Goal: Information Seeking & Learning: Learn about a topic

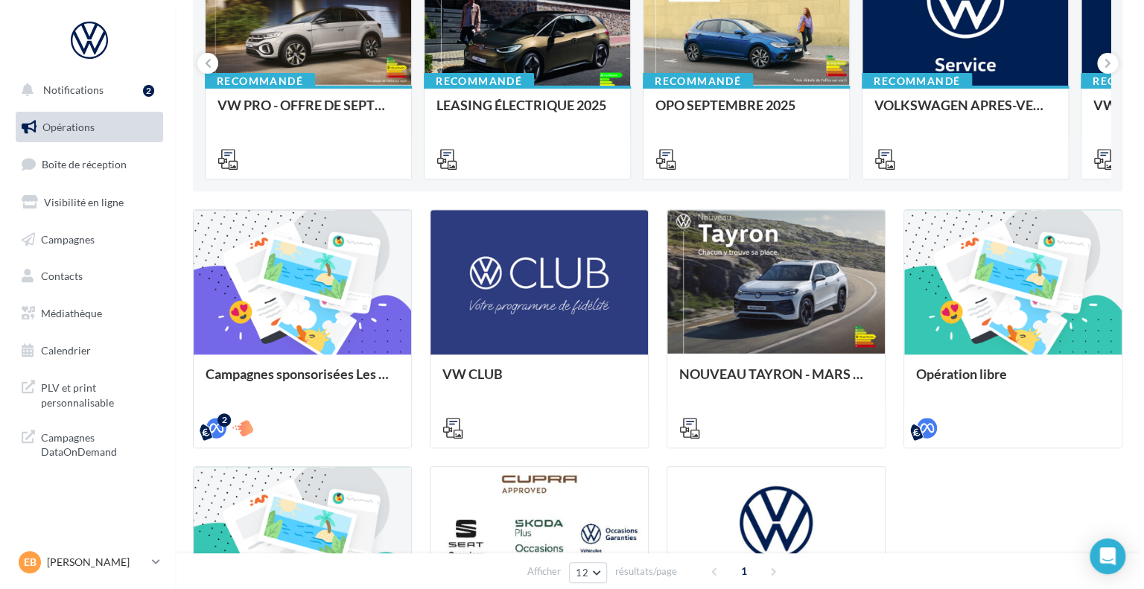
scroll to position [149, 0]
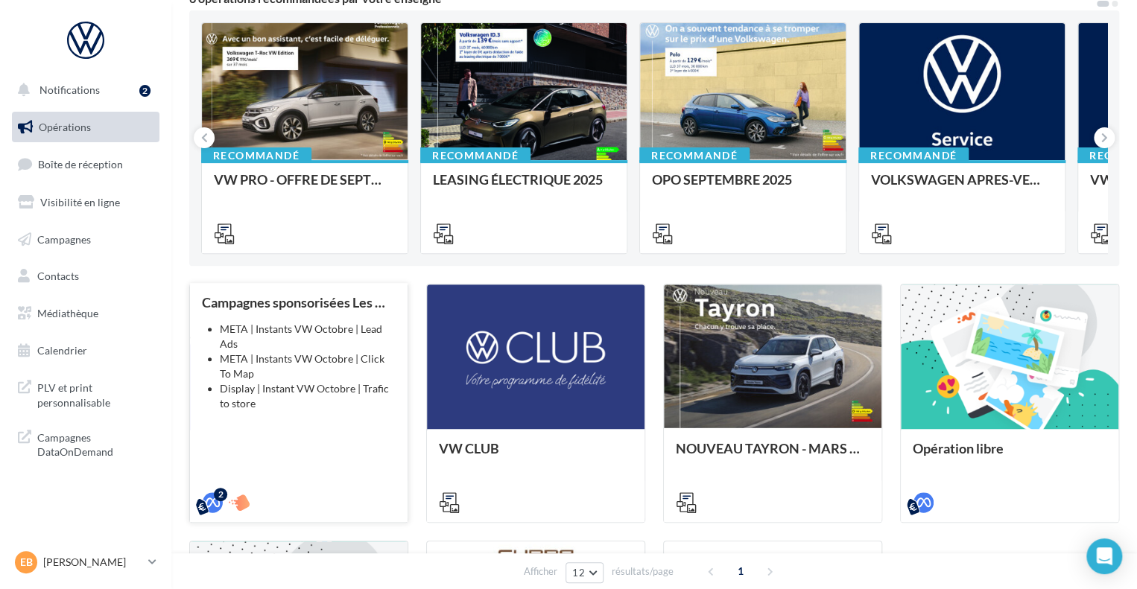
click at [296, 408] on li "Display | Instant VW Octobre | Trafic to store" at bounding box center [308, 396] width 176 height 30
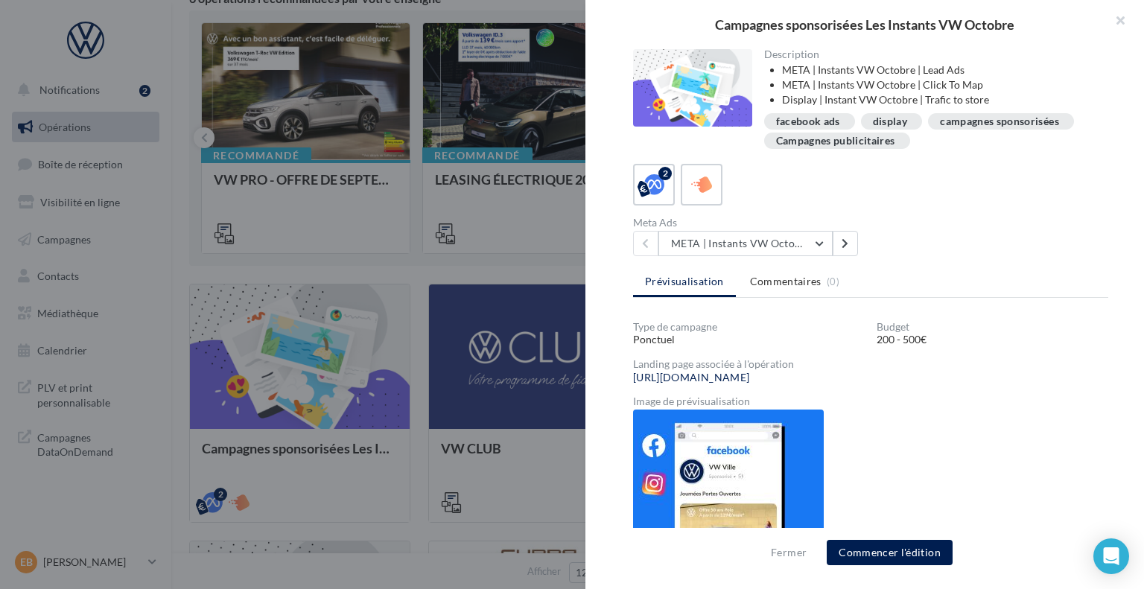
scroll to position [33, 0]
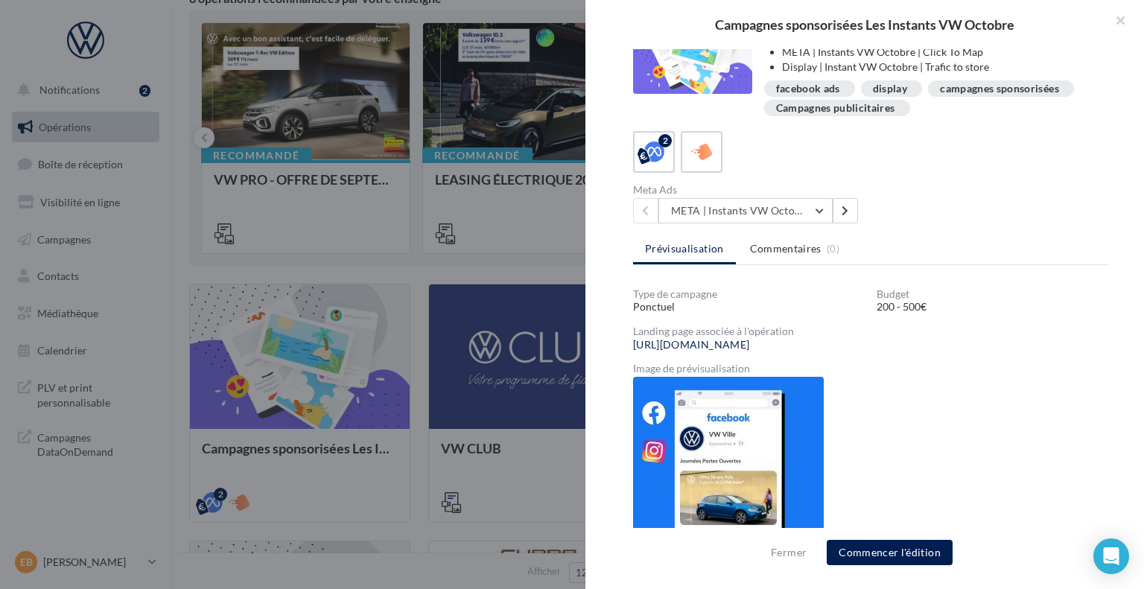
click at [729, 459] on img at bounding box center [728, 460] width 191 height 167
click at [742, 208] on button "META | Instants VW Octobre | Click To Map" at bounding box center [746, 210] width 174 height 25
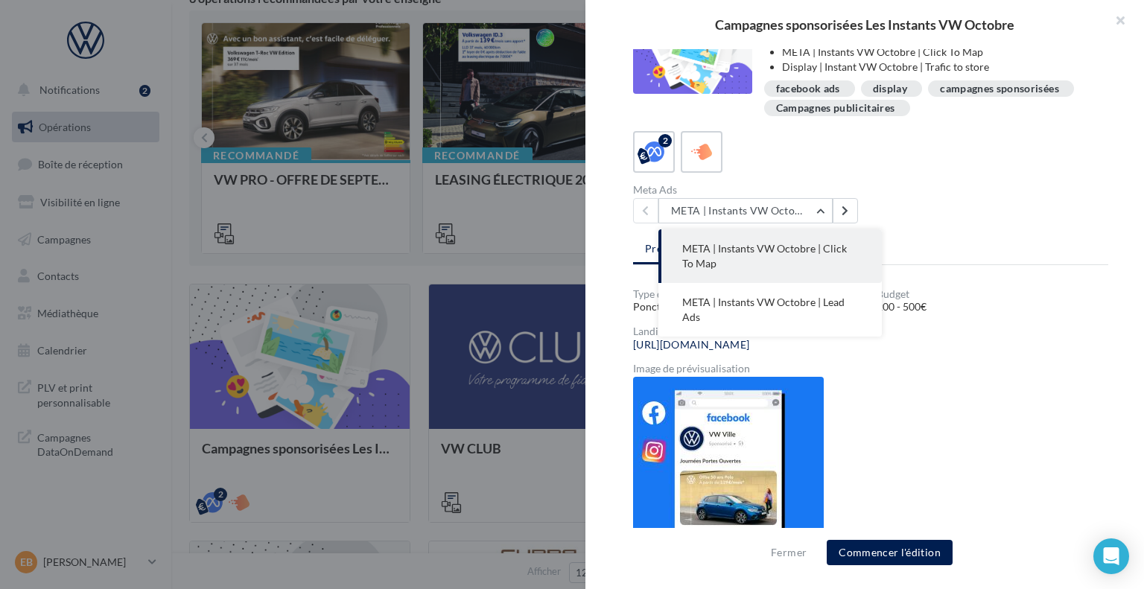
click at [989, 224] on div "Description META | Instants VW Octobre | Lead Ads META | Instants VW Octobre | …" at bounding box center [871, 295] width 571 height 493
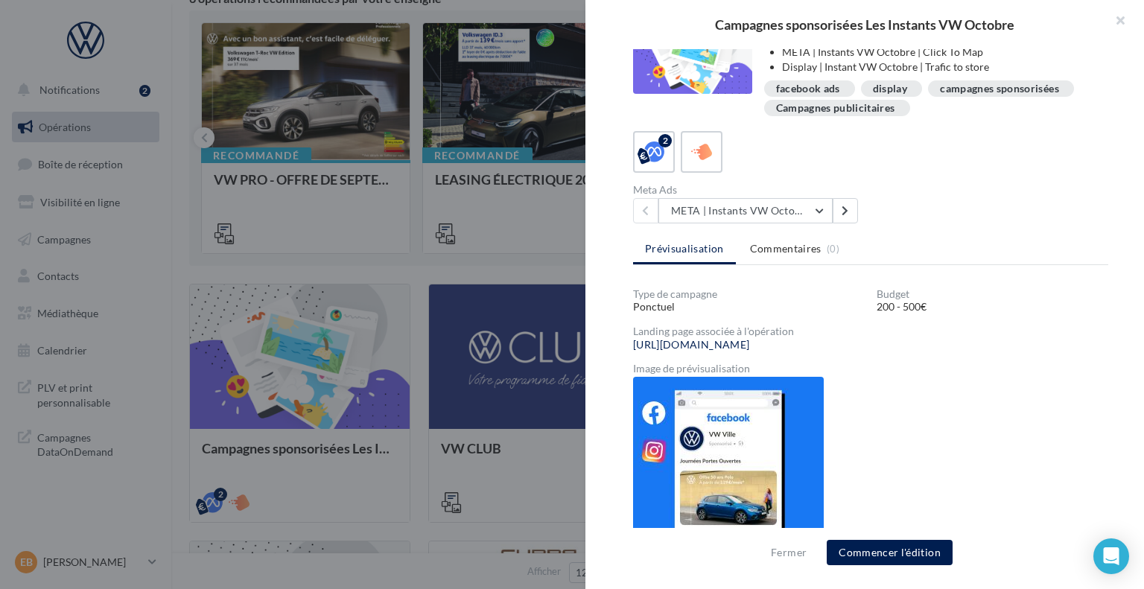
click at [762, 479] on img at bounding box center [728, 460] width 191 height 167
click at [814, 209] on button "META | Instants VW Octobre | Click To Map" at bounding box center [746, 210] width 174 height 25
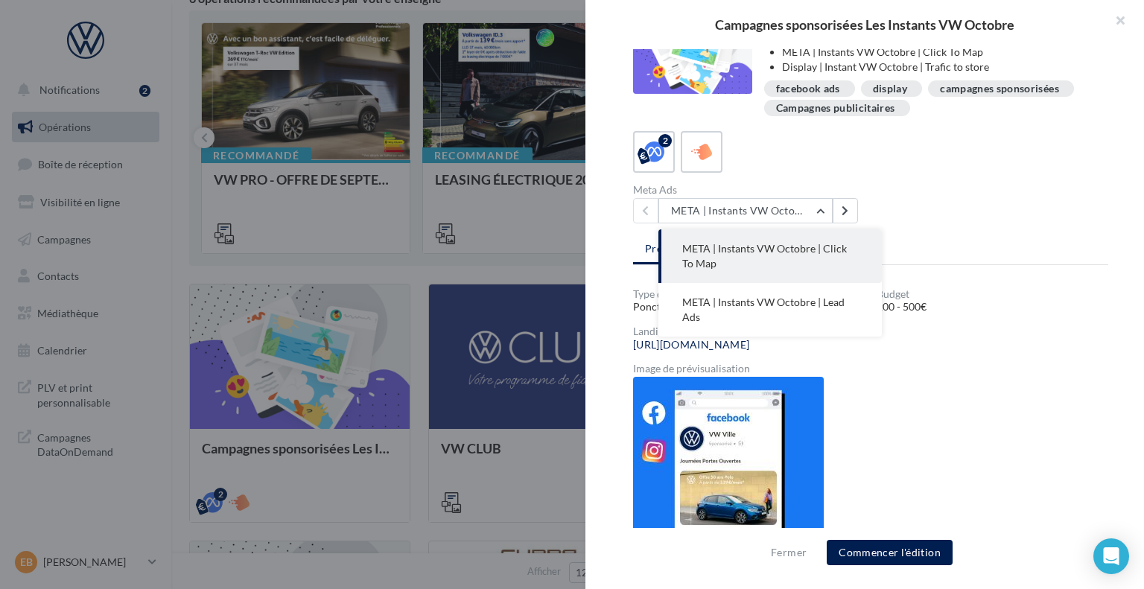
click at [803, 303] on span "META | Instants VW Octobre | Lead Ads" at bounding box center [764, 310] width 162 height 28
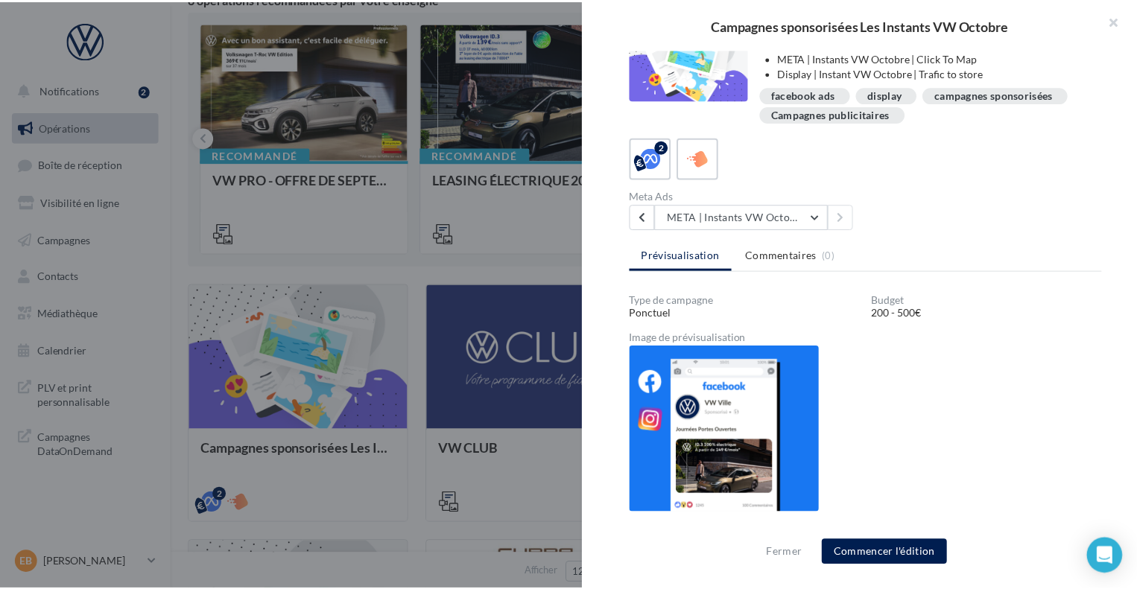
scroll to position [25, 0]
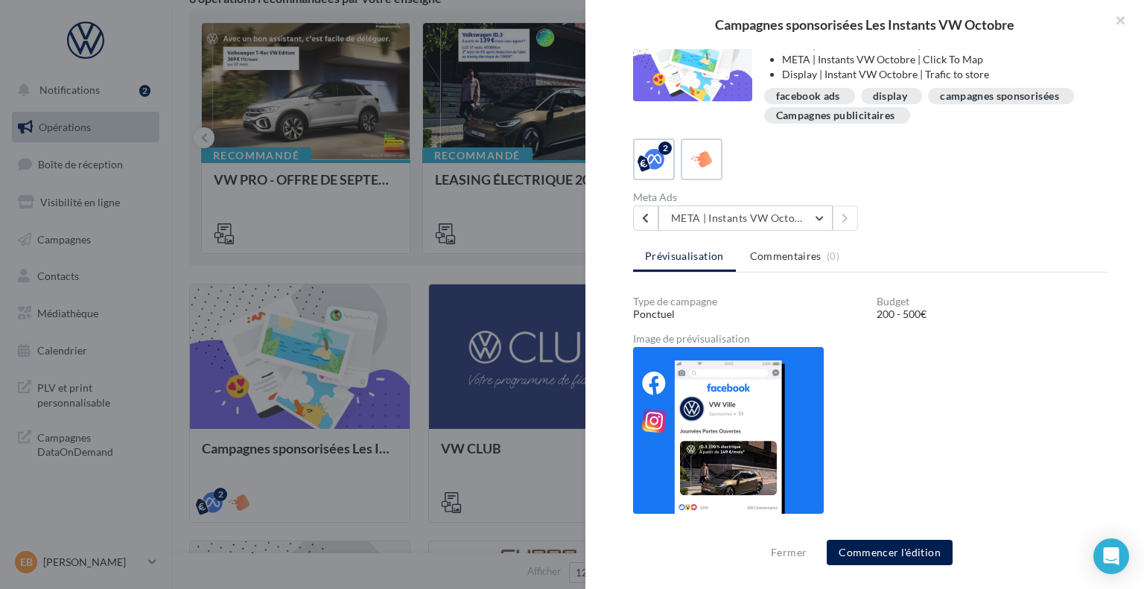
click at [542, 310] on div at bounding box center [572, 294] width 1144 height 589
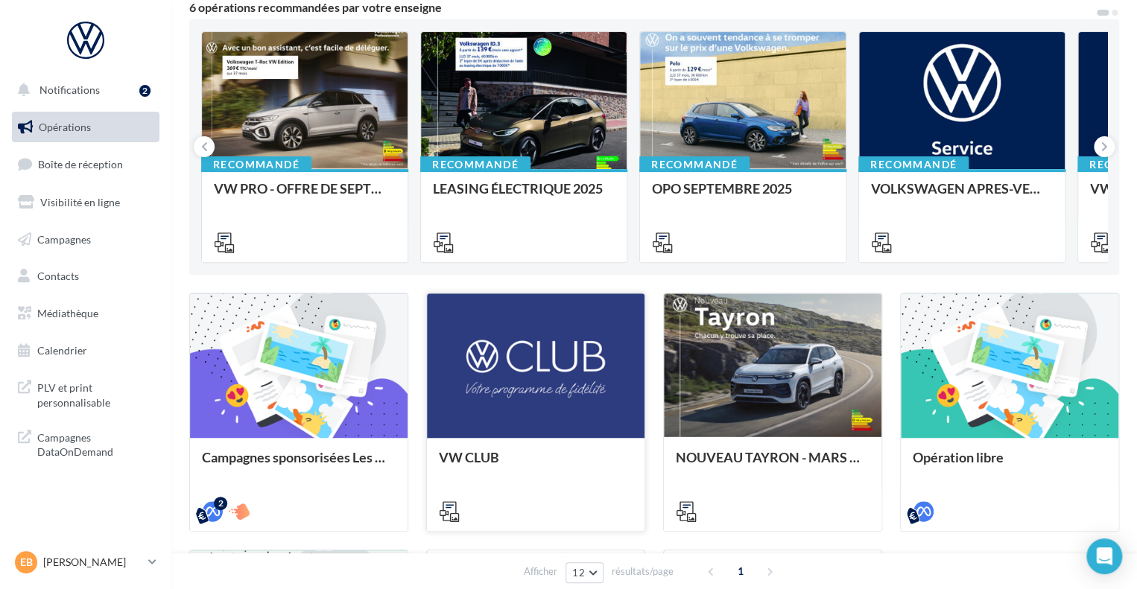
scroll to position [149, 0]
